Goal: Task Accomplishment & Management: Manage account settings

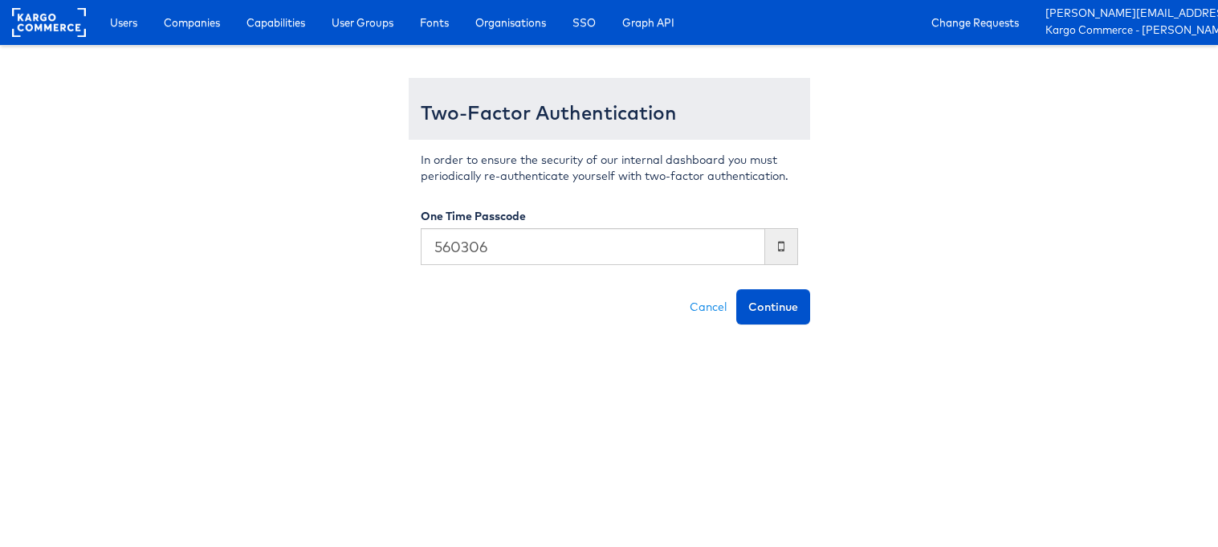
type input "560306"
click at [736, 289] on button "Continue" at bounding box center [773, 306] width 74 height 35
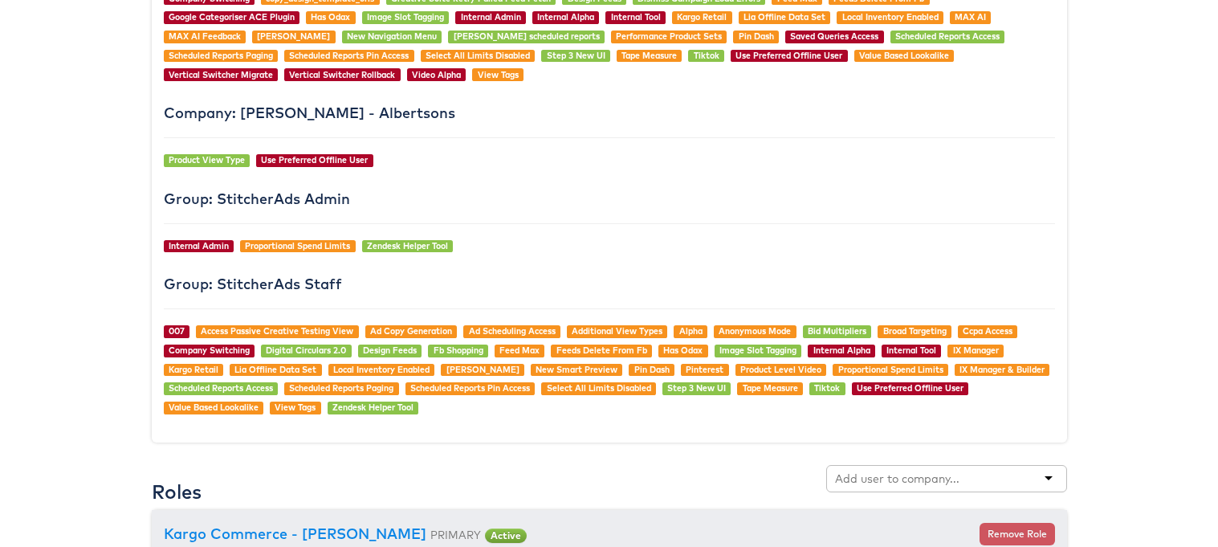
scroll to position [1689, 0]
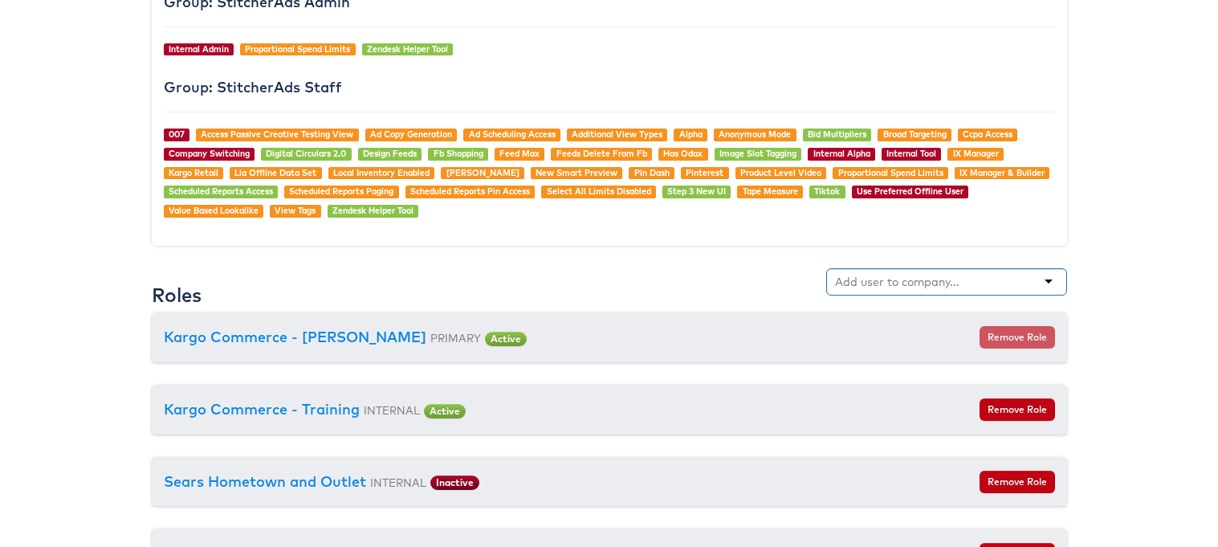
click at [888, 283] on input "text" at bounding box center [898, 282] width 127 height 16
type input "boot"
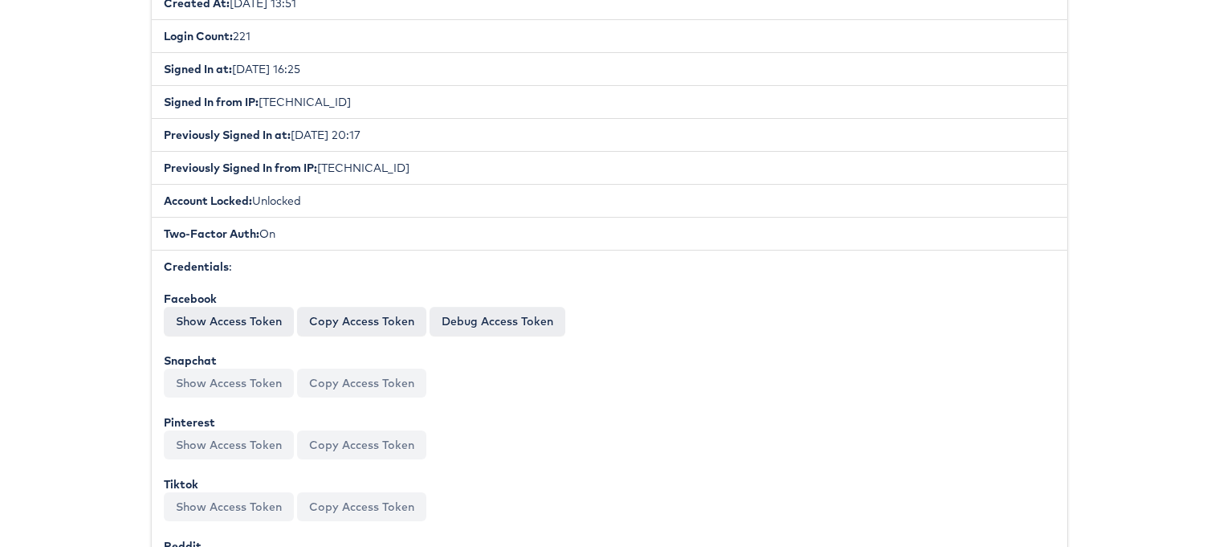
scroll to position [0, 0]
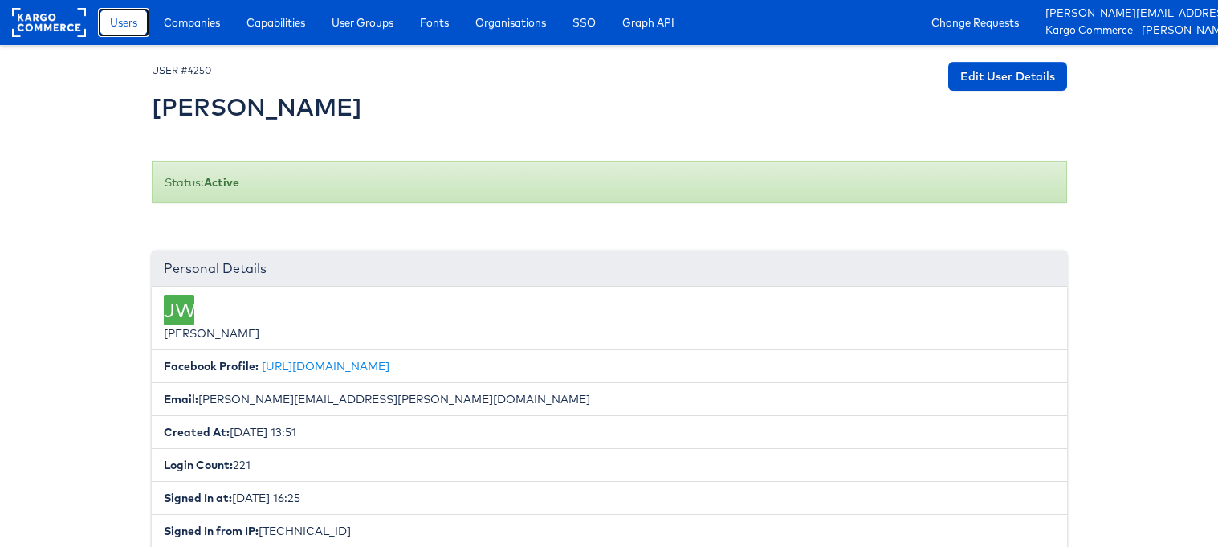
click at [132, 27] on span "Users" at bounding box center [123, 22] width 27 height 16
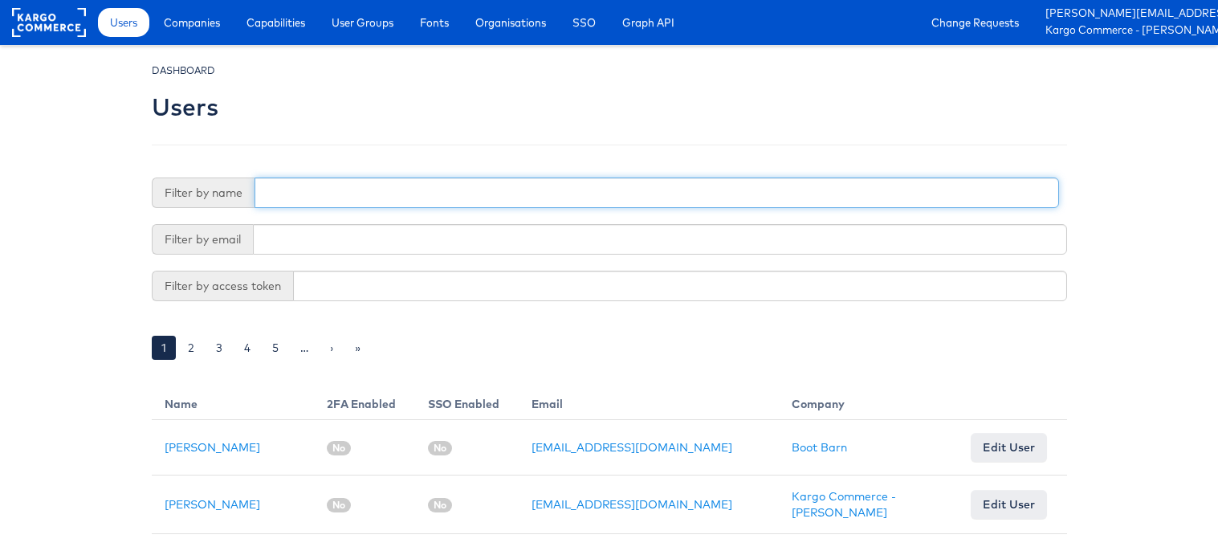
click at [440, 199] on input "text" at bounding box center [656, 192] width 804 height 30
type input "tess"
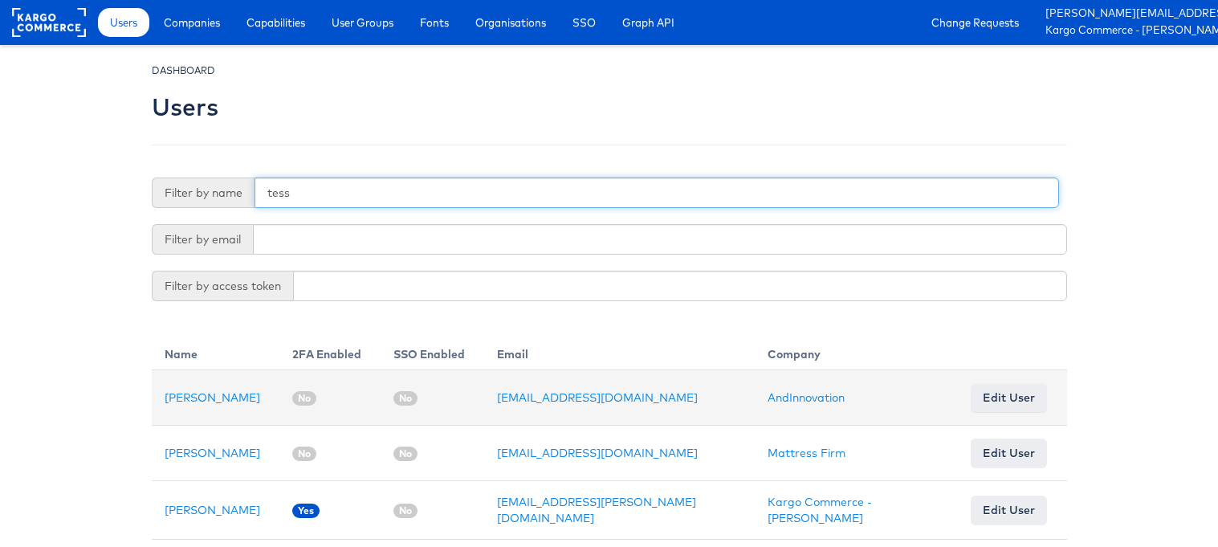
scroll to position [45, 0]
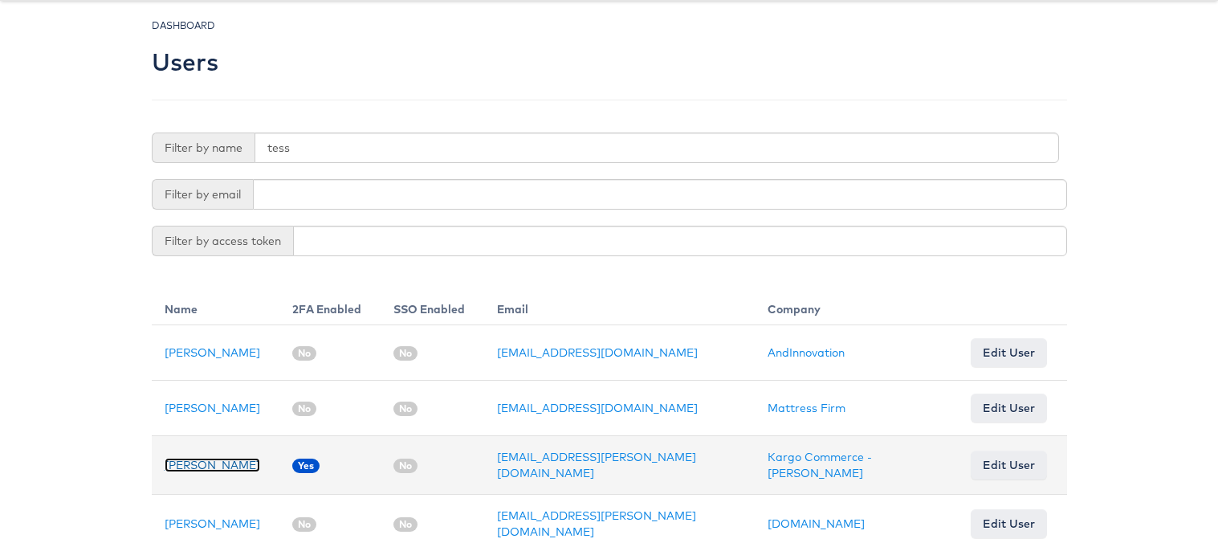
click at [192, 465] on link "Tess Jose" at bounding box center [213, 464] width 96 height 14
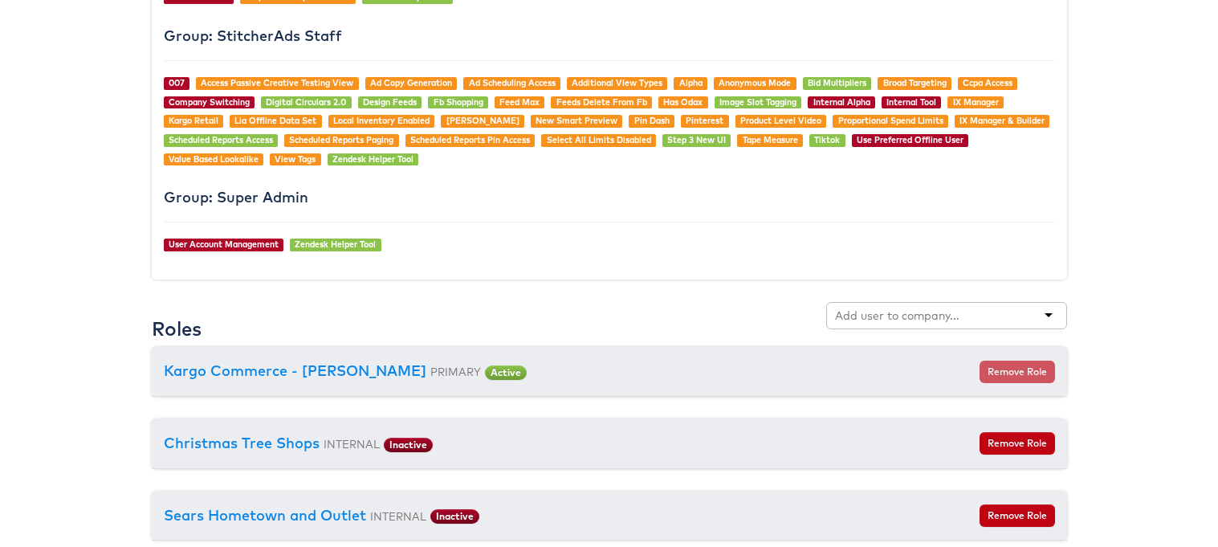
scroll to position [1967, 0]
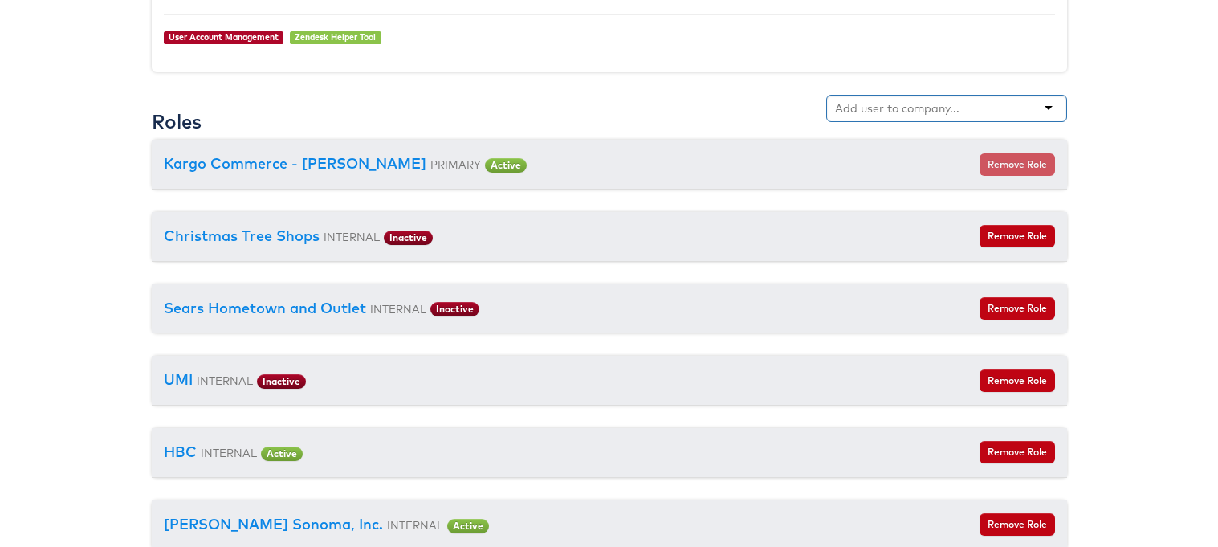
click at [978, 95] on div at bounding box center [946, 108] width 241 height 27
type input "boot"
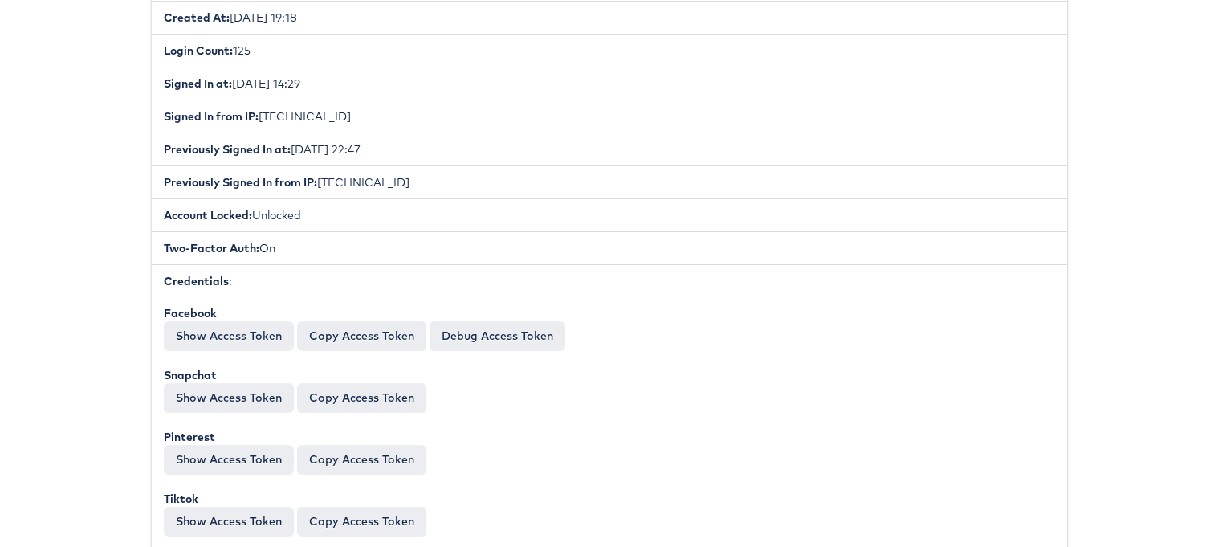
scroll to position [0, 0]
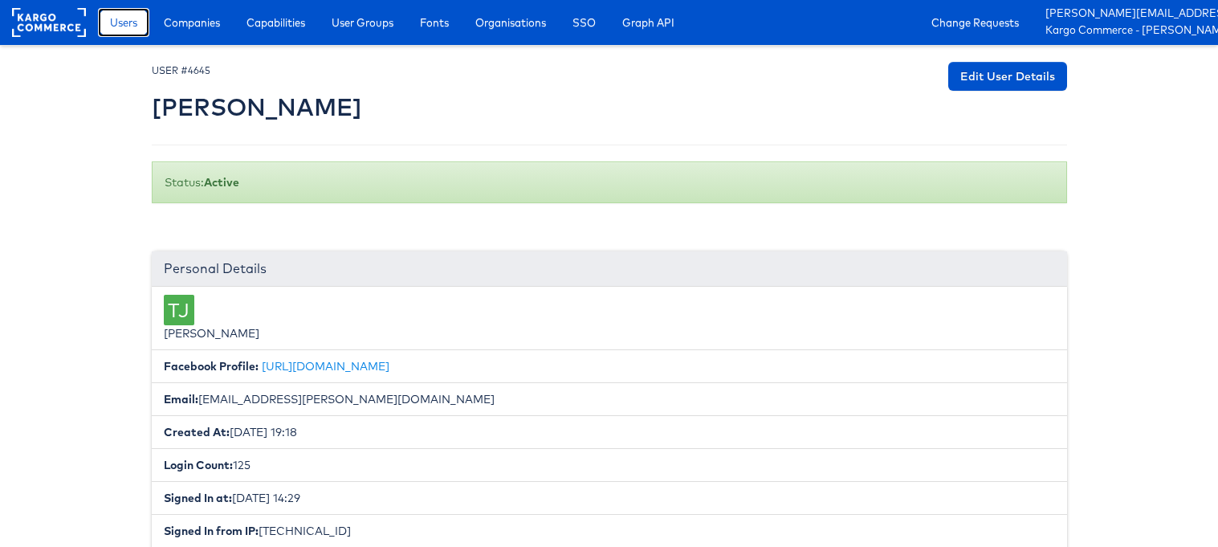
click at [120, 27] on span "Users" at bounding box center [123, 22] width 27 height 16
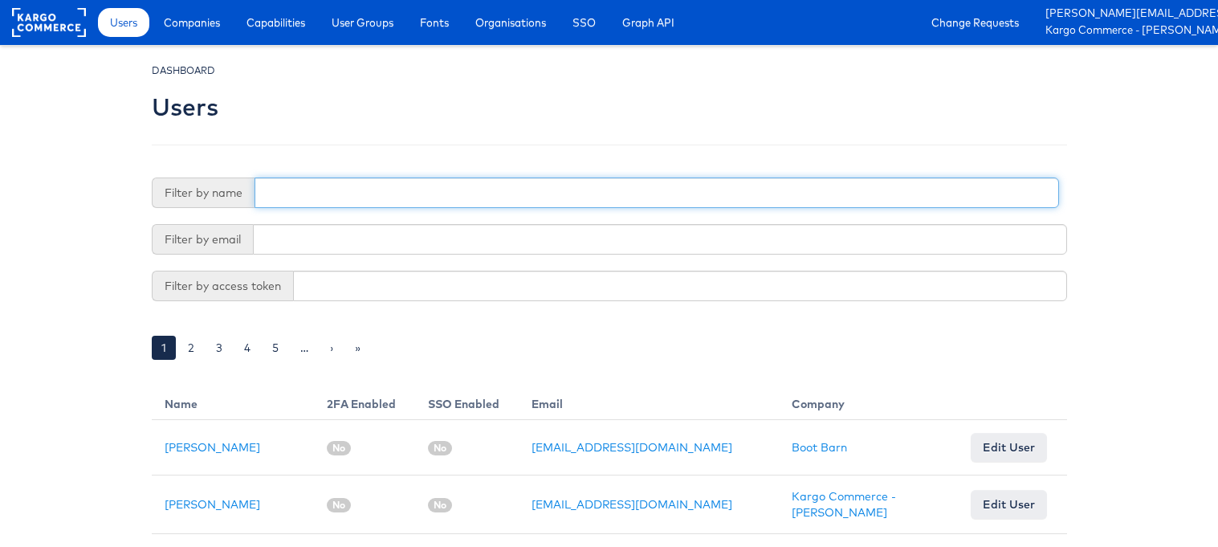
click at [348, 197] on input "text" at bounding box center [656, 192] width 804 height 30
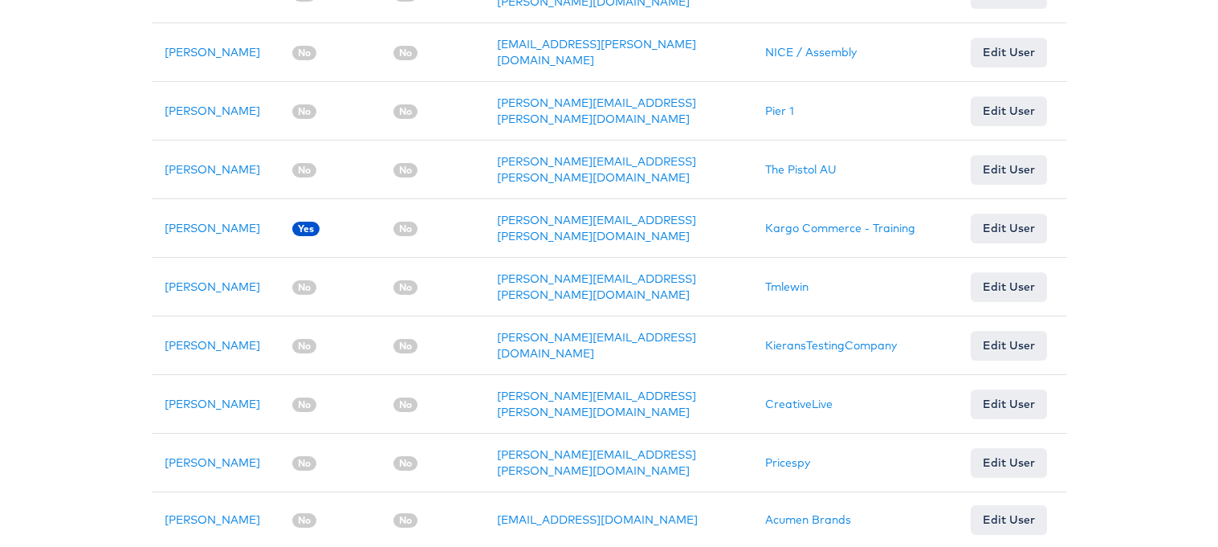
scroll to position [909, 0]
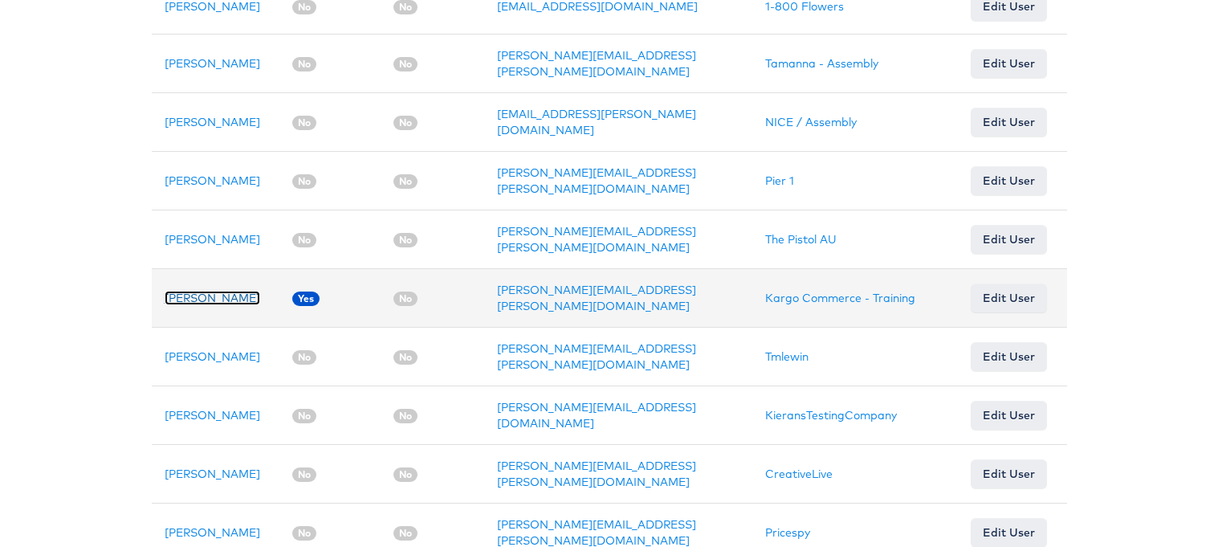
click at [177, 298] on link "[PERSON_NAME]" at bounding box center [213, 298] width 96 height 14
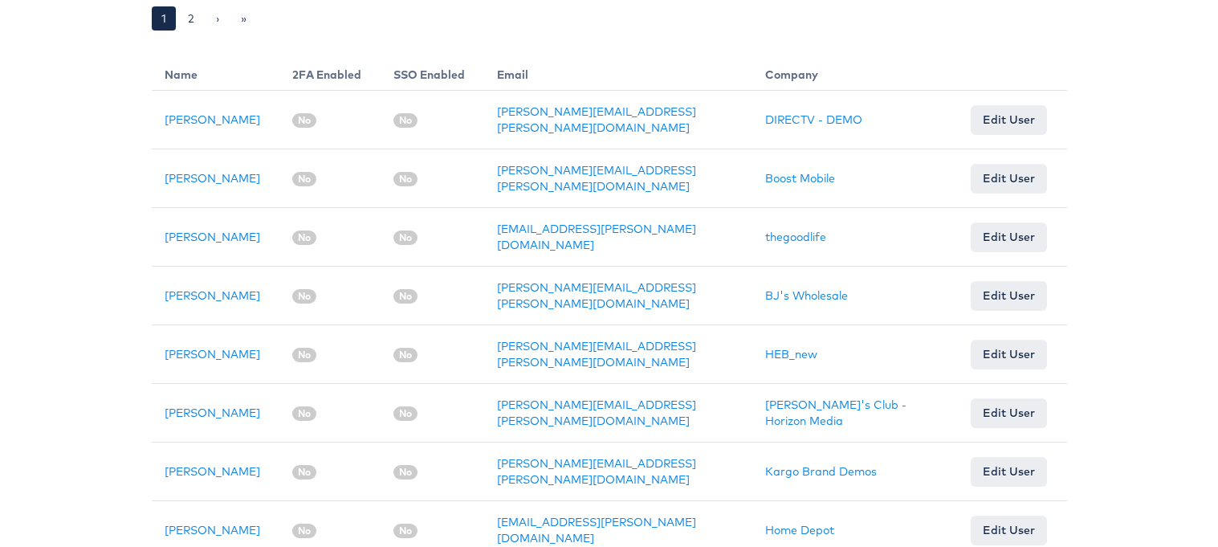
scroll to position [82, 0]
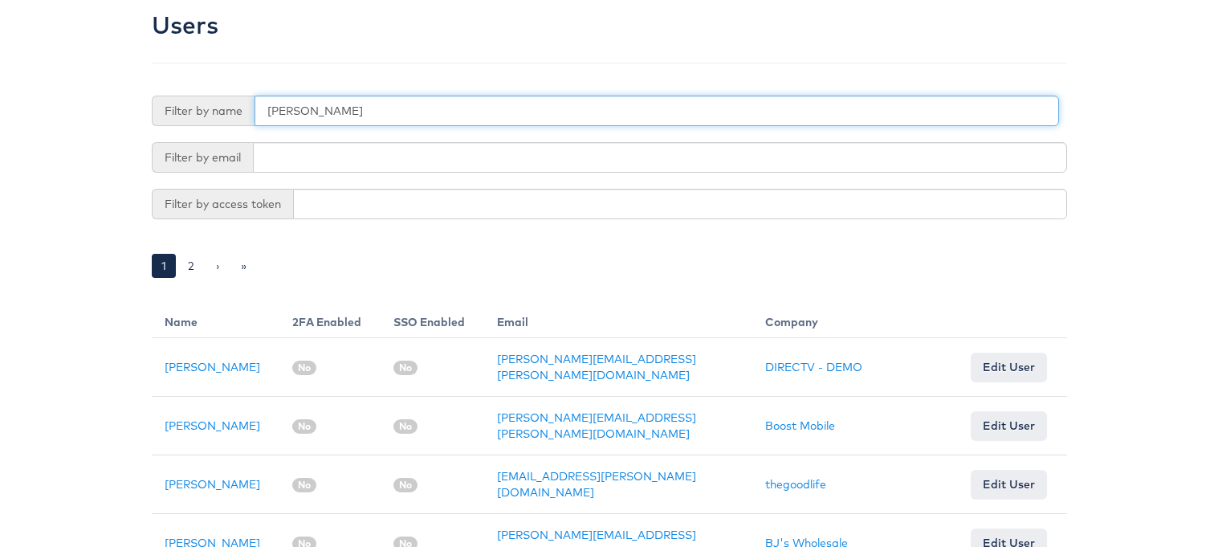
click at [358, 115] on input "adam" at bounding box center [656, 111] width 804 height 30
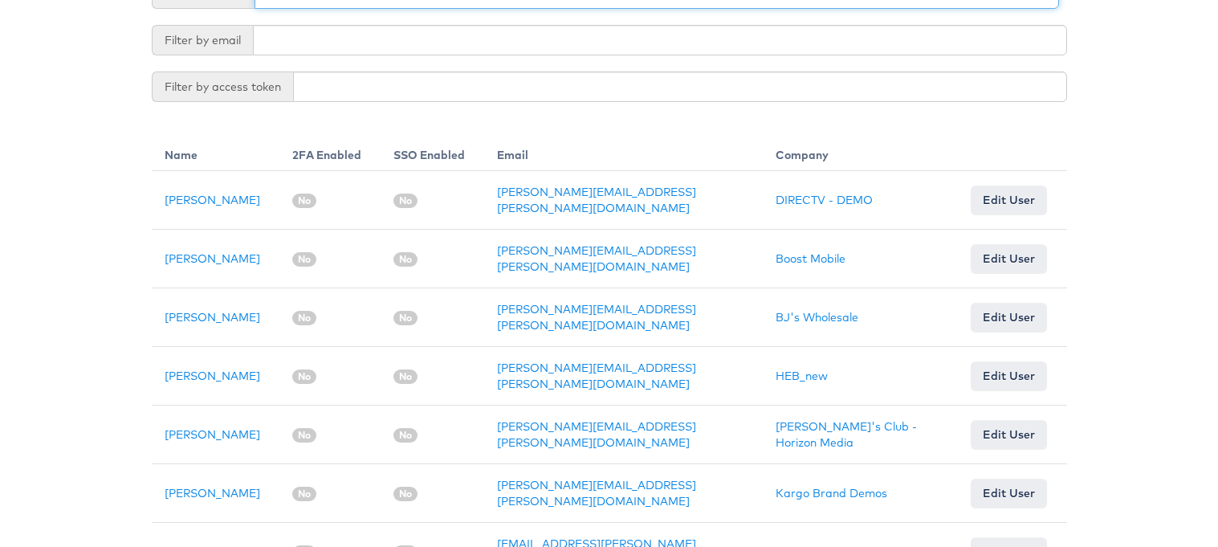
scroll to position [377, 0]
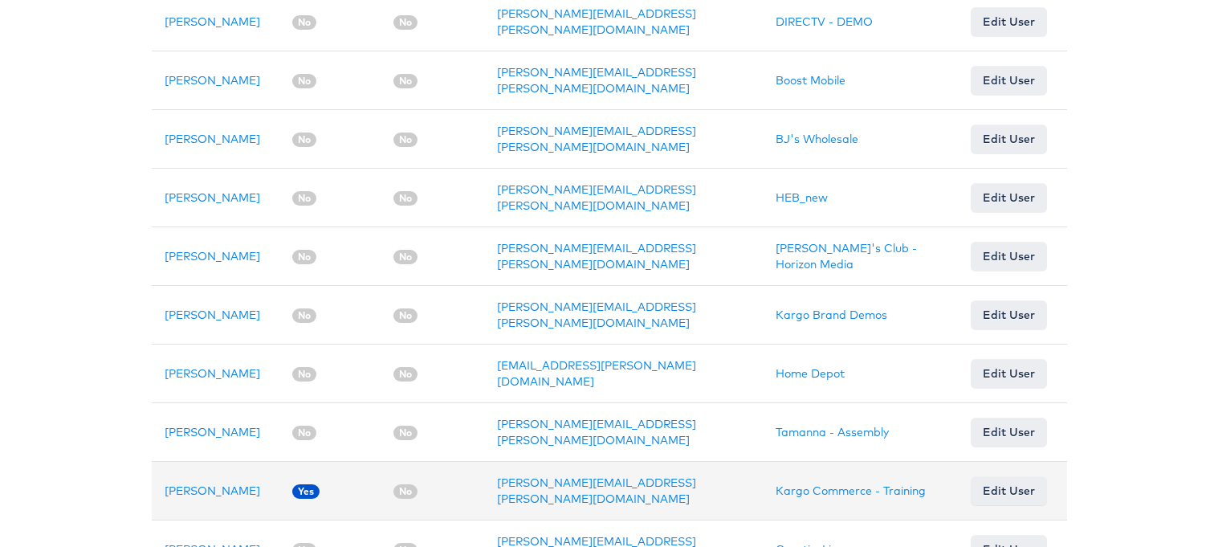
click at [177, 461] on td "[PERSON_NAME]" at bounding box center [216, 490] width 128 height 59
click at [177, 483] on link "[PERSON_NAME]" at bounding box center [213, 490] width 96 height 14
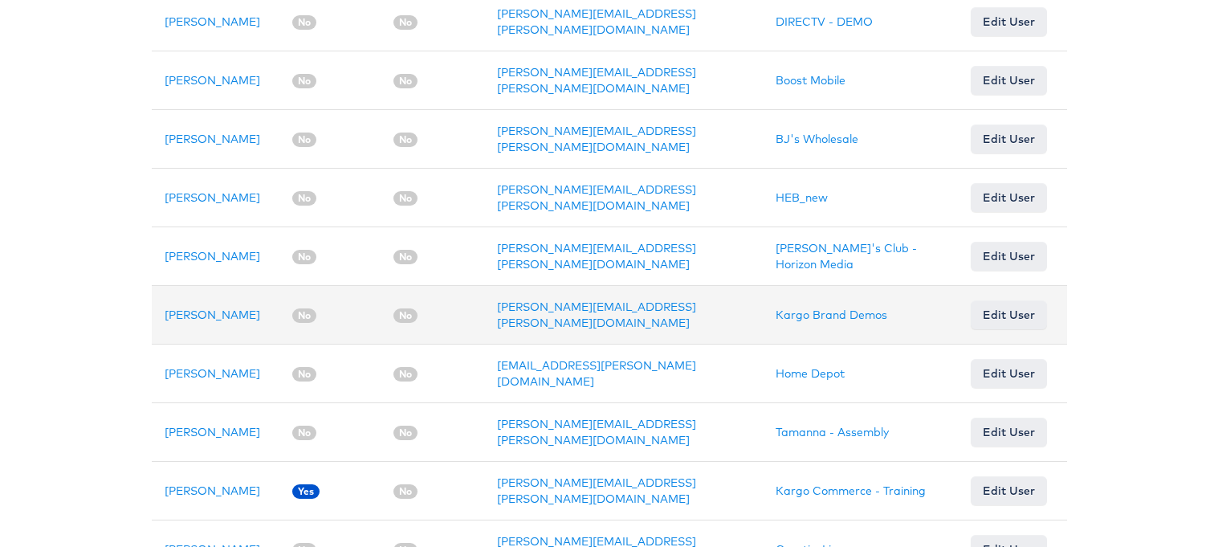
scroll to position [0, 0]
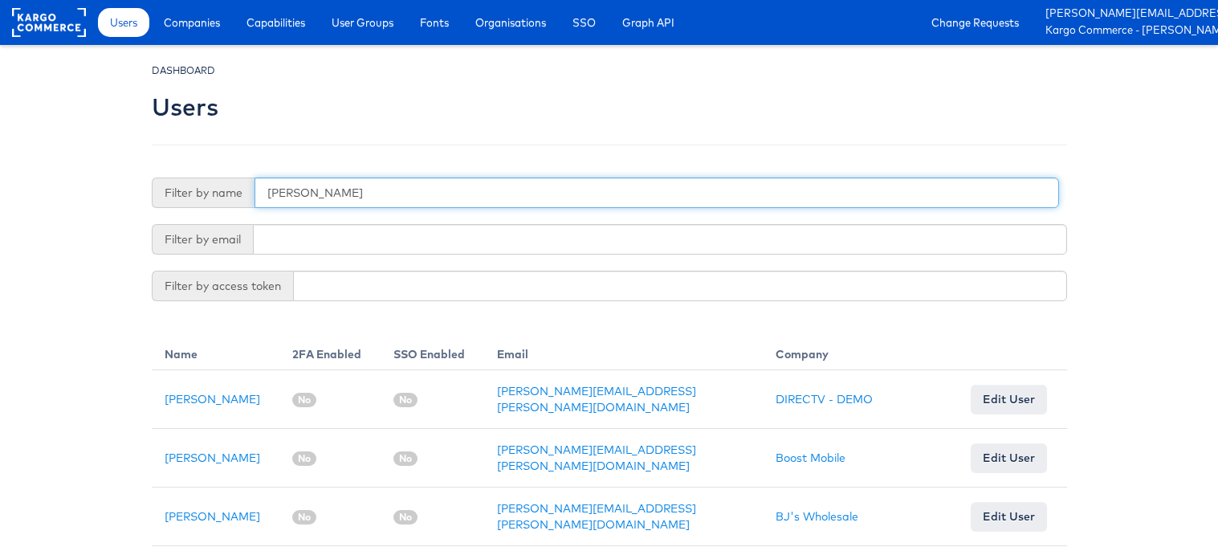
click at [604, 182] on input "adam mc" at bounding box center [656, 192] width 804 height 30
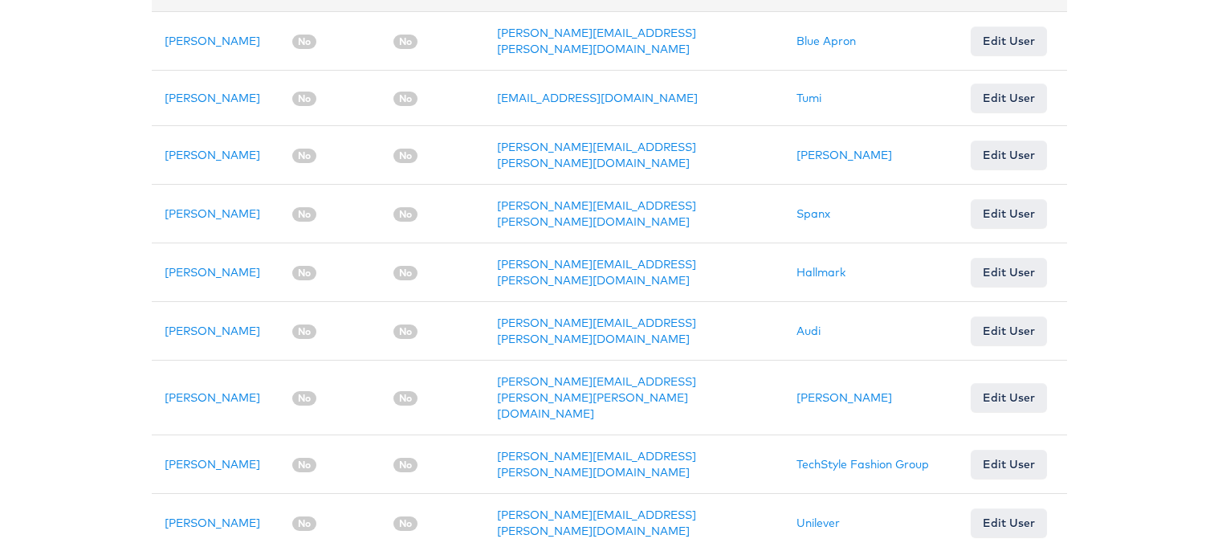
scroll to position [654, 0]
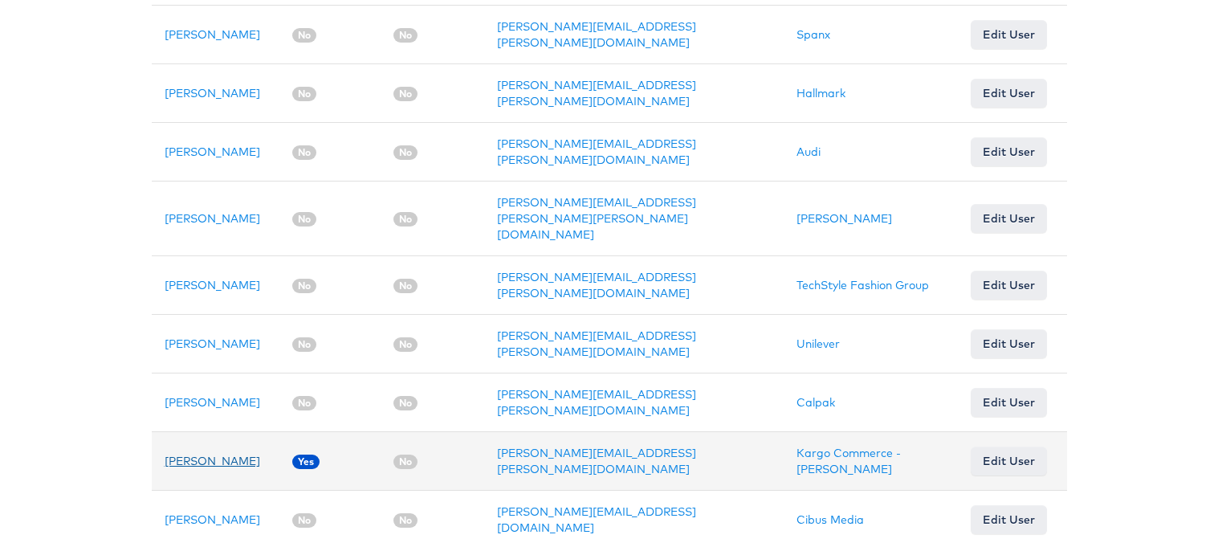
type input "george"
click at [212, 453] on link "George Aguila" at bounding box center [213, 460] width 96 height 14
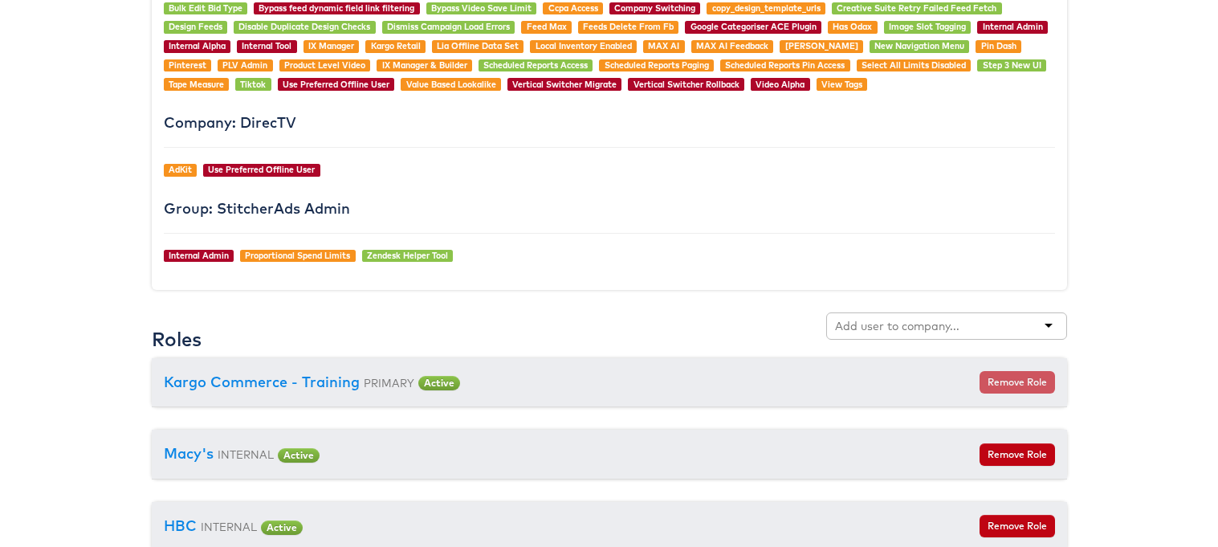
scroll to position [1408, 0]
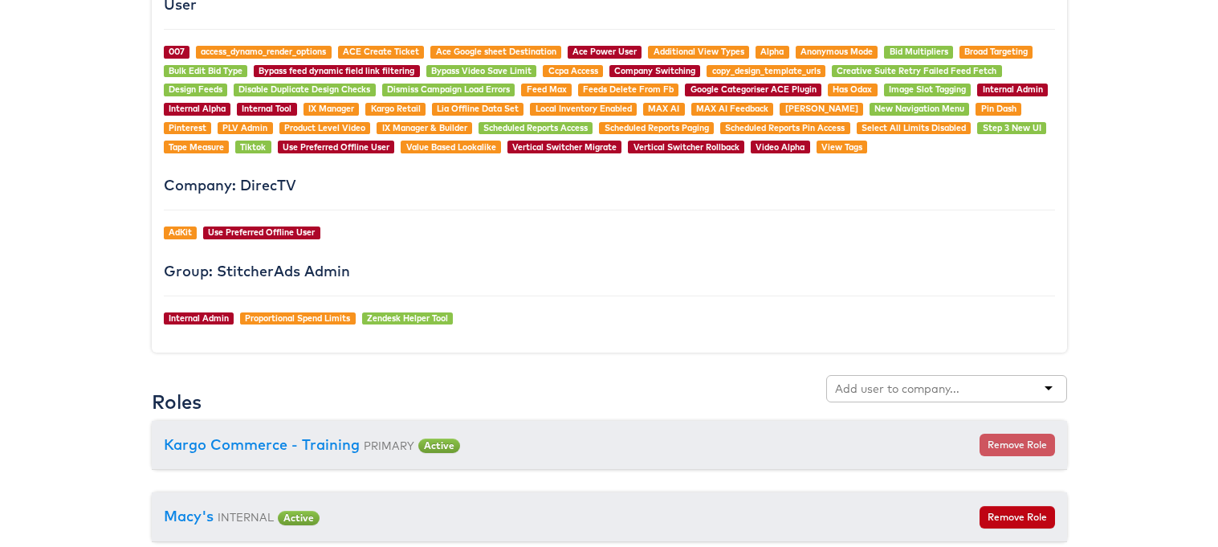
click at [910, 389] on input "text" at bounding box center [898, 388] width 127 height 16
type input "boot"
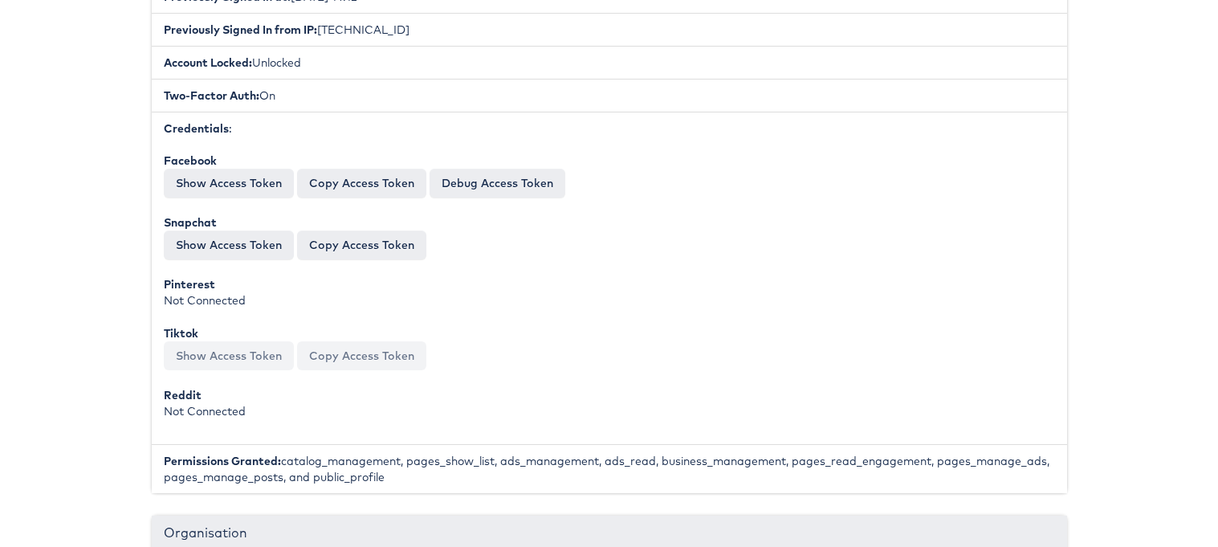
scroll to position [0, 0]
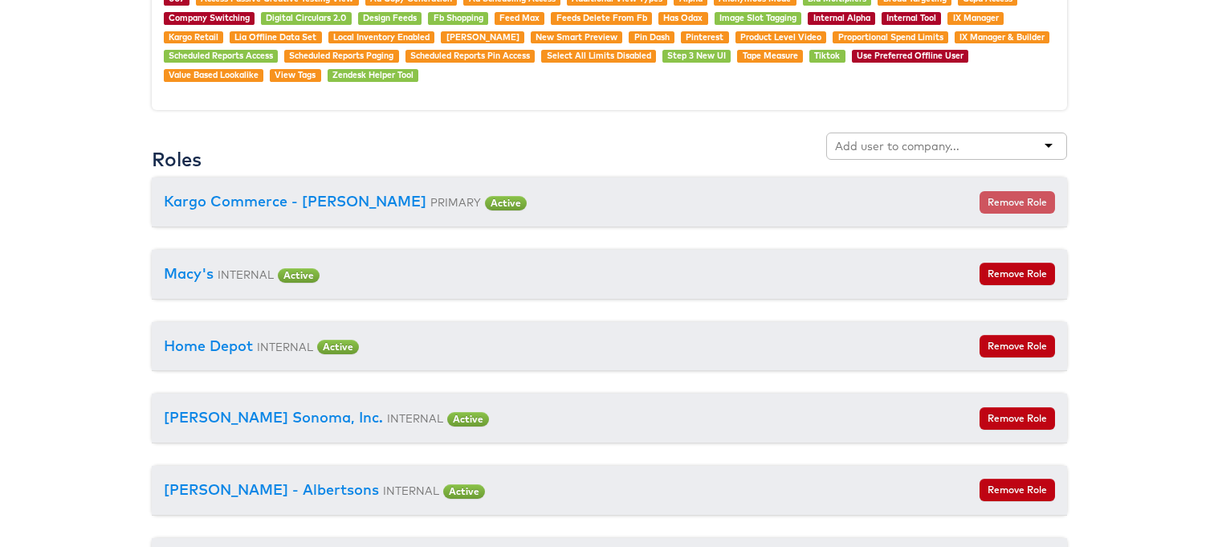
scroll to position [1709, 0]
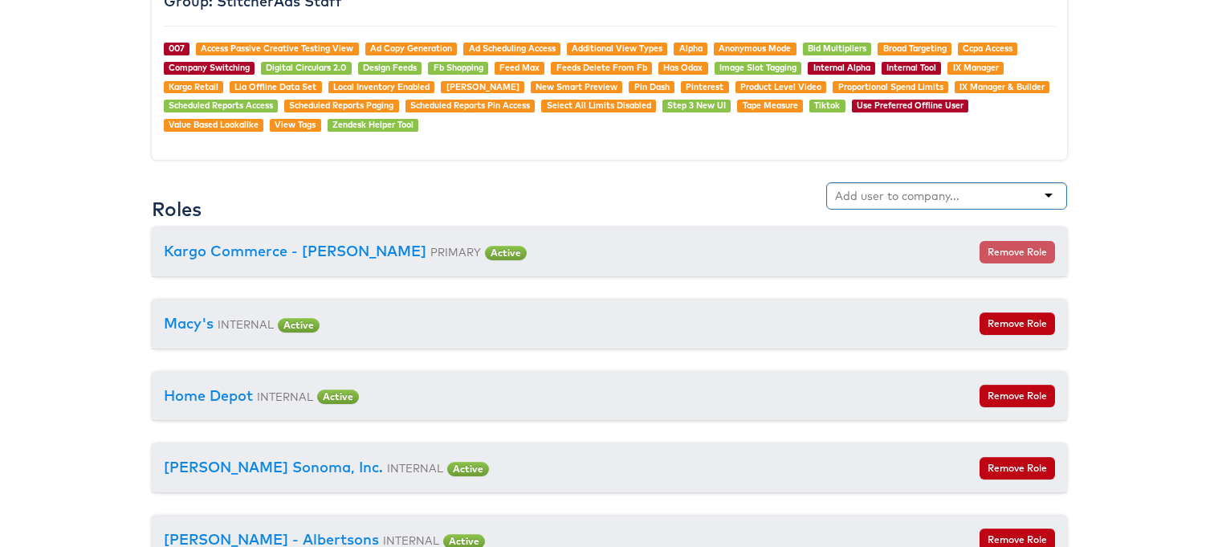
click at [879, 189] on input "text" at bounding box center [898, 196] width 127 height 16
type input "boot"
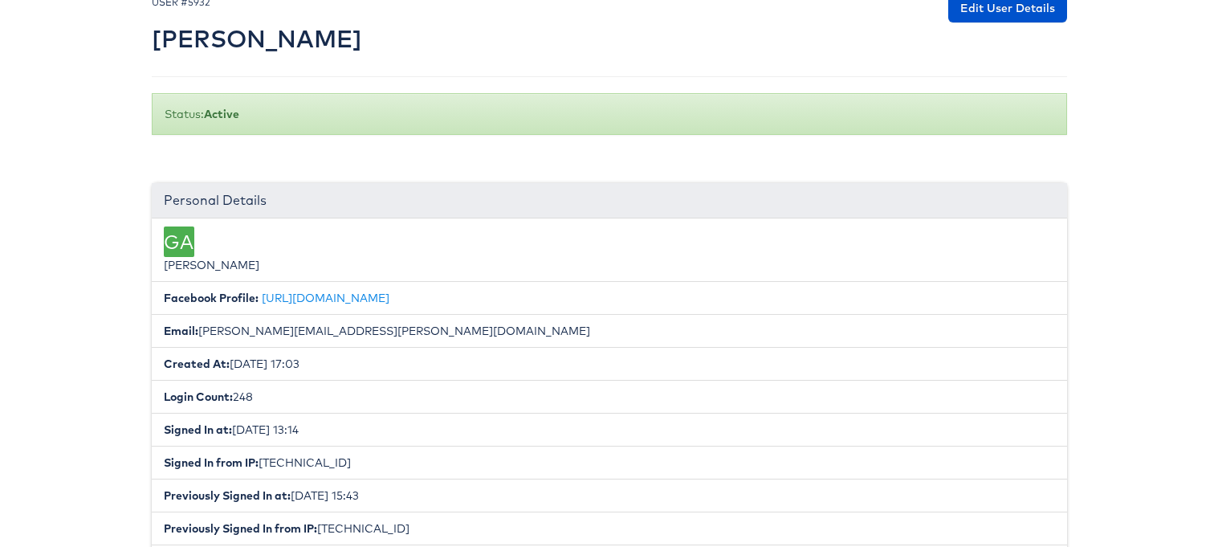
scroll to position [0, 0]
